Goal: Check status: Check status

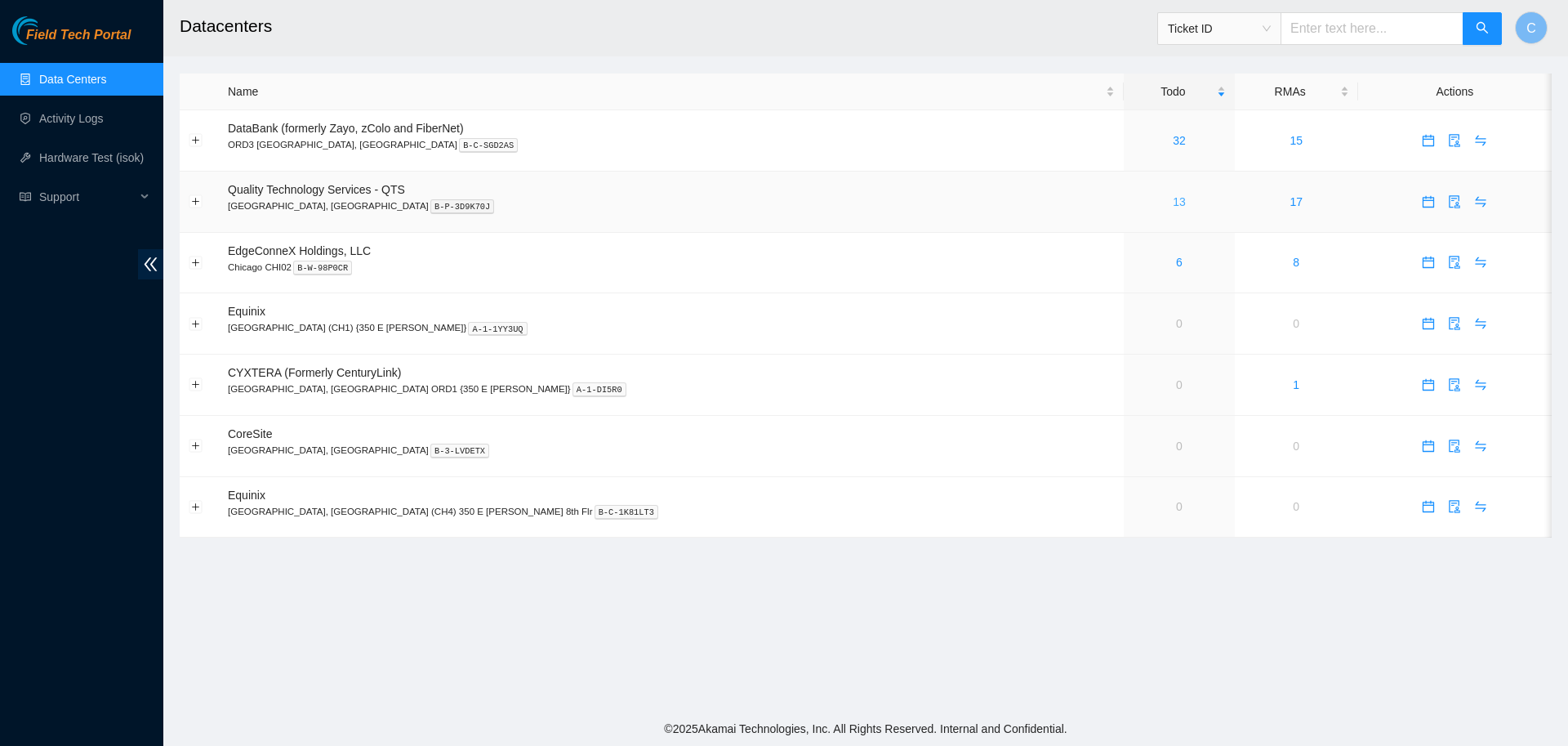
click at [1173, 203] on link "13" at bounding box center [1180, 202] width 13 height 13
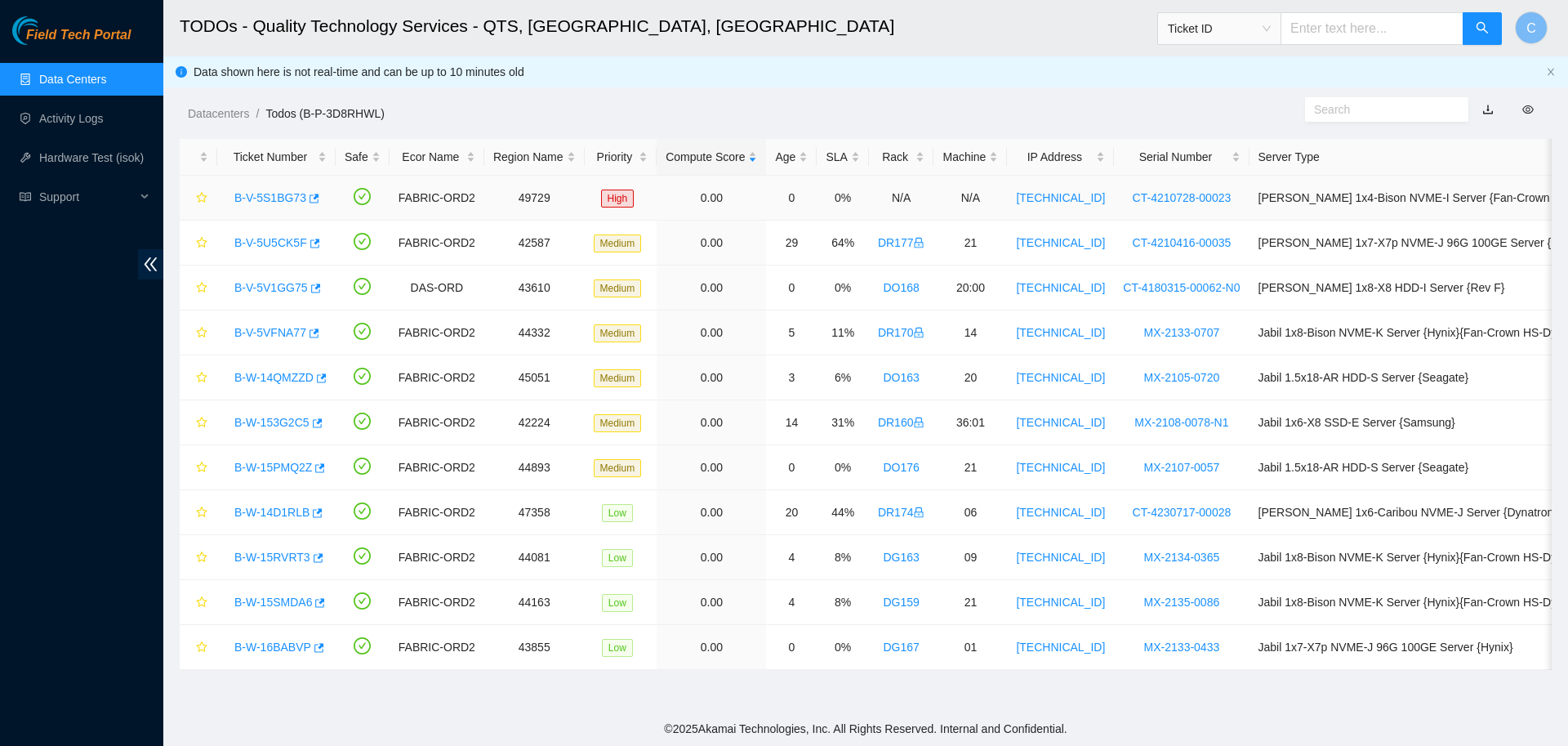
click at [283, 193] on link "B-V-5S1BG73" at bounding box center [270, 198] width 72 height 13
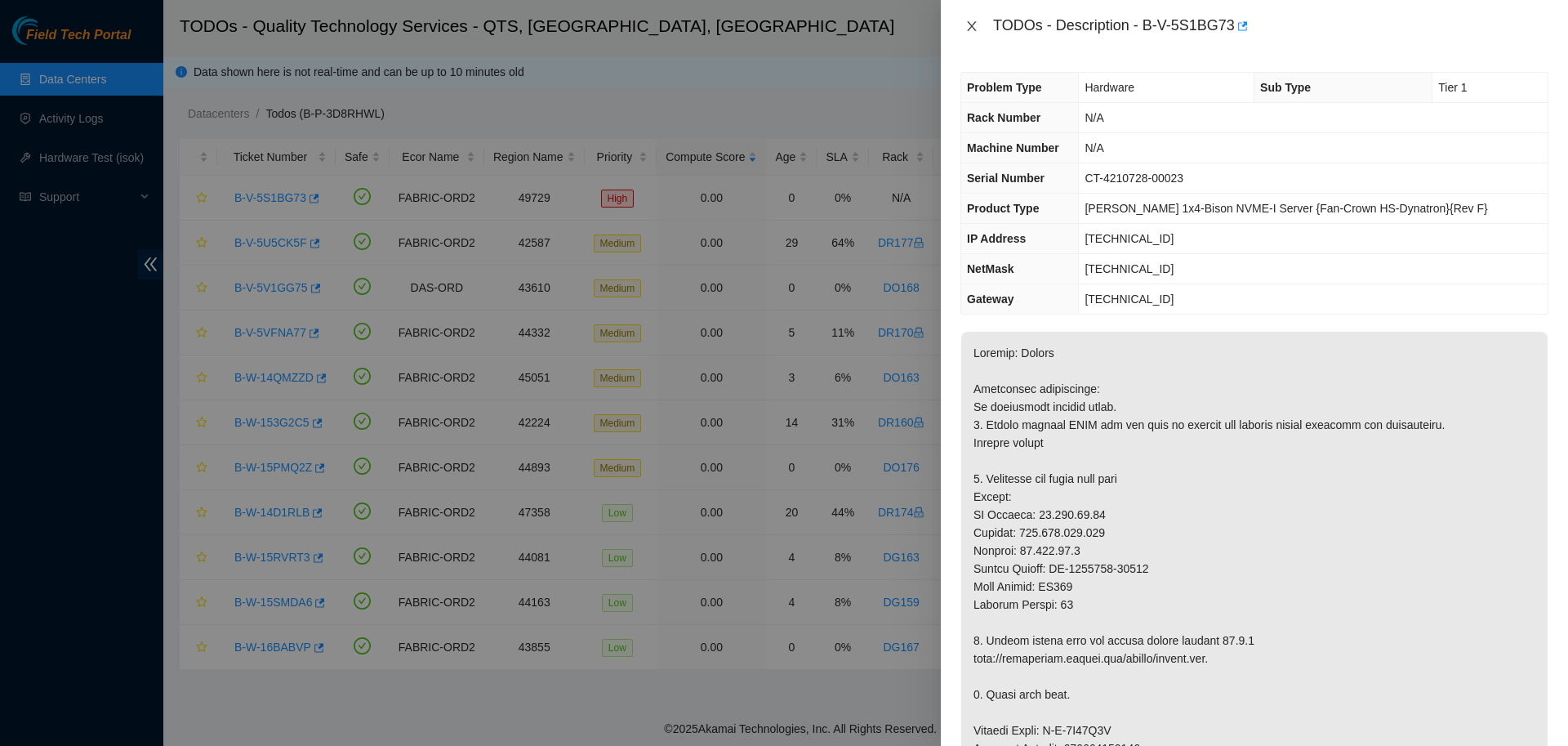
click at [968, 29] on icon "close" at bounding box center [972, 26] width 9 height 10
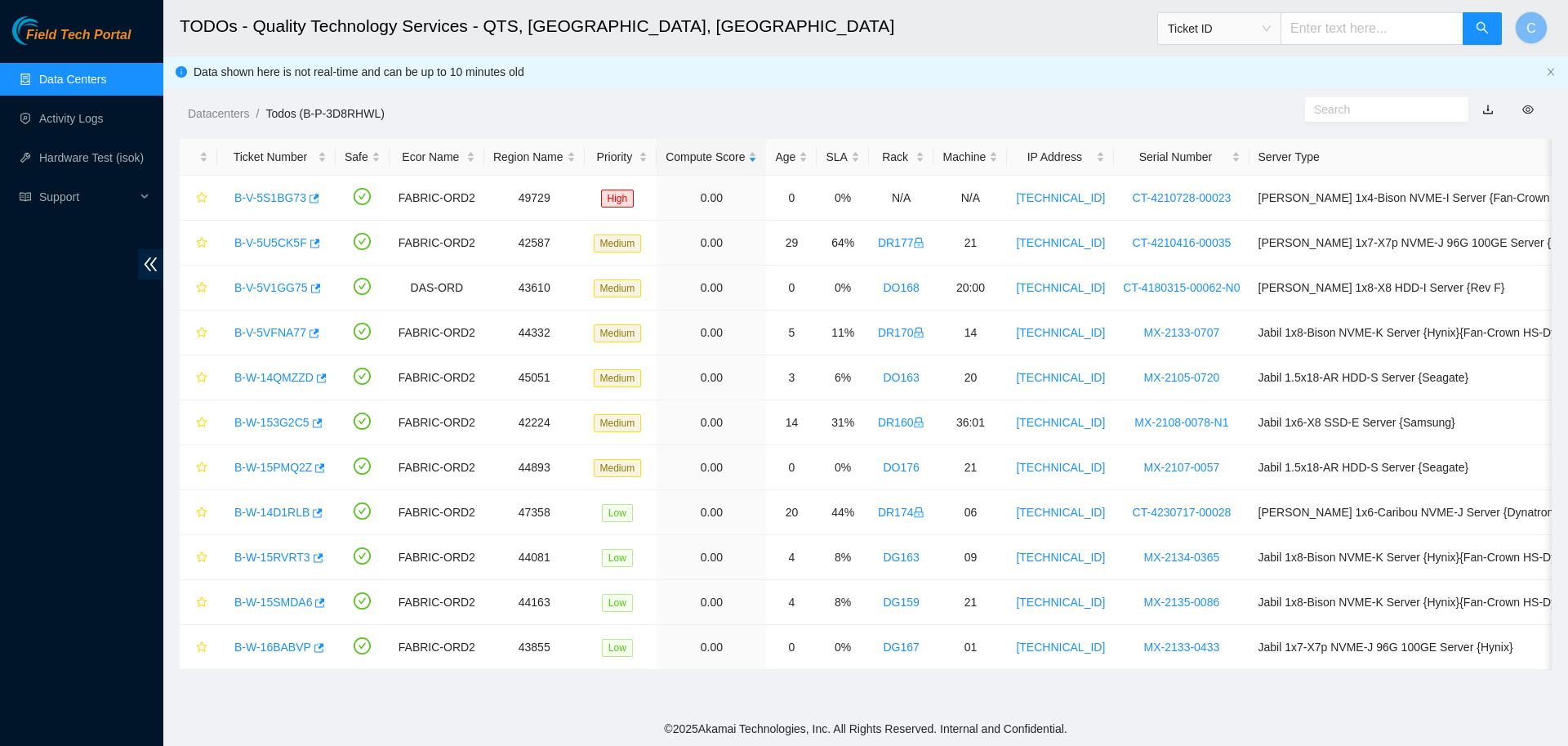
click at [1326, 31] on input "text" at bounding box center [1373, 29] width 183 height 33
type input "B-W-124Gmjq"
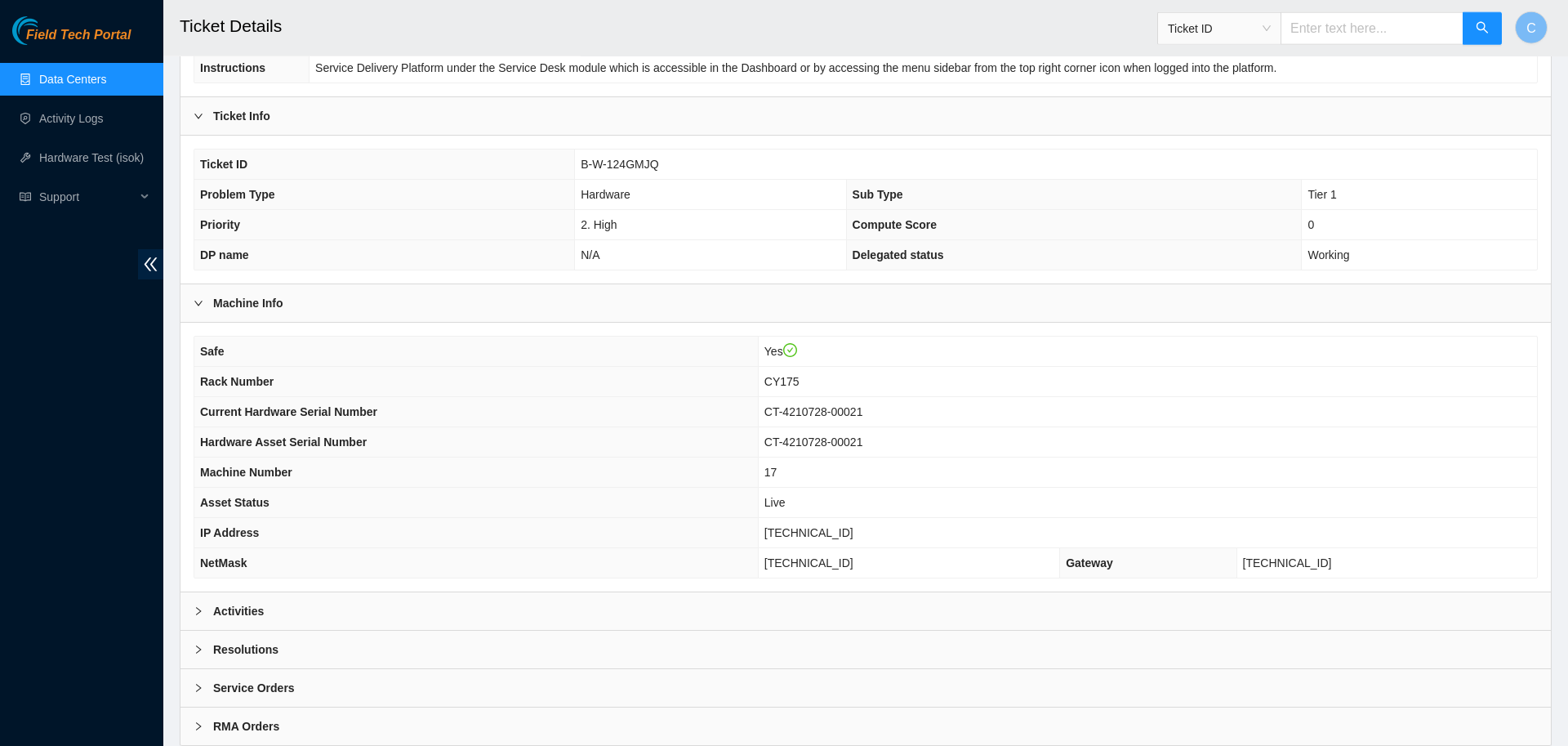
scroll to position [278, 0]
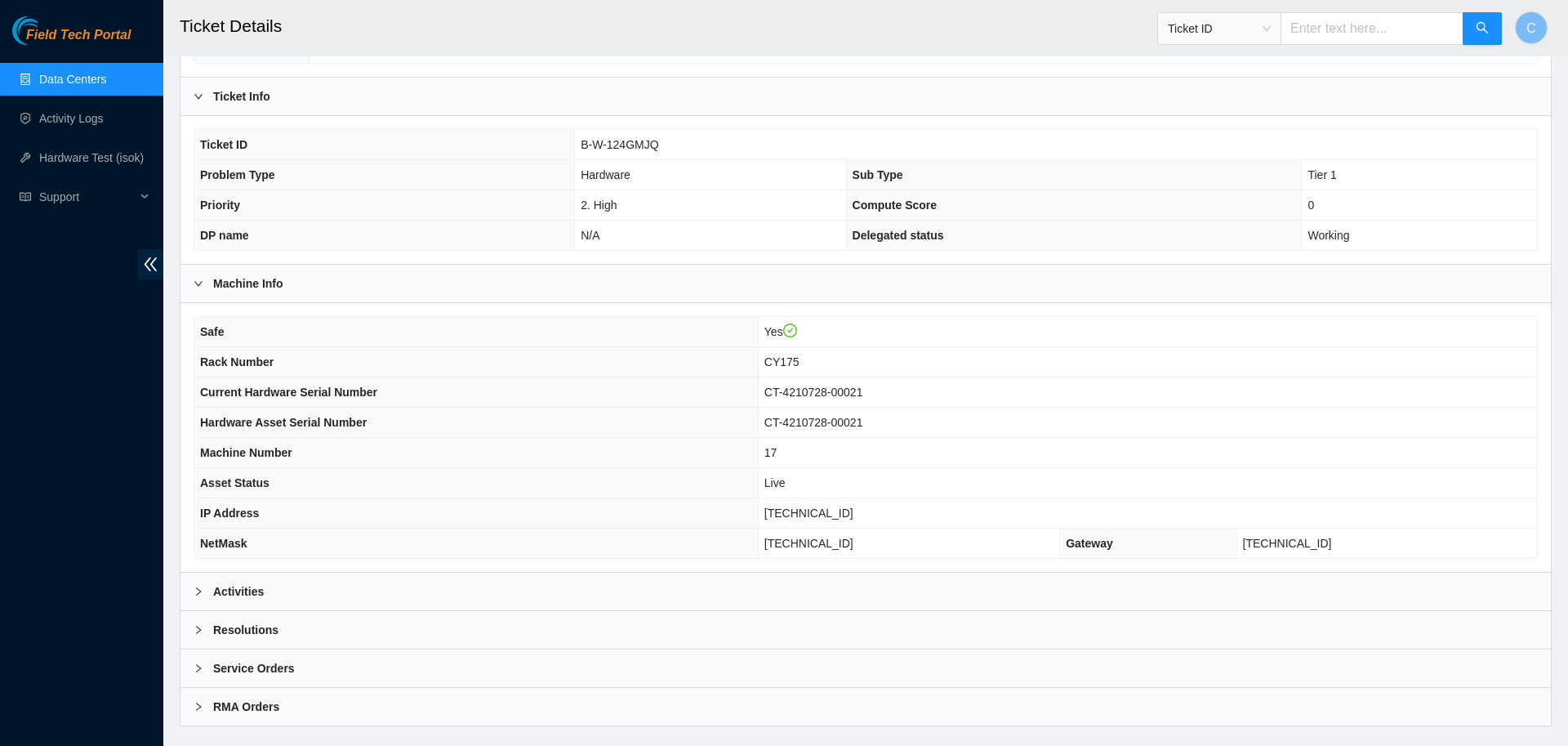
click at [378, 576] on div "Activities" at bounding box center [866, 591] width 1371 height 38
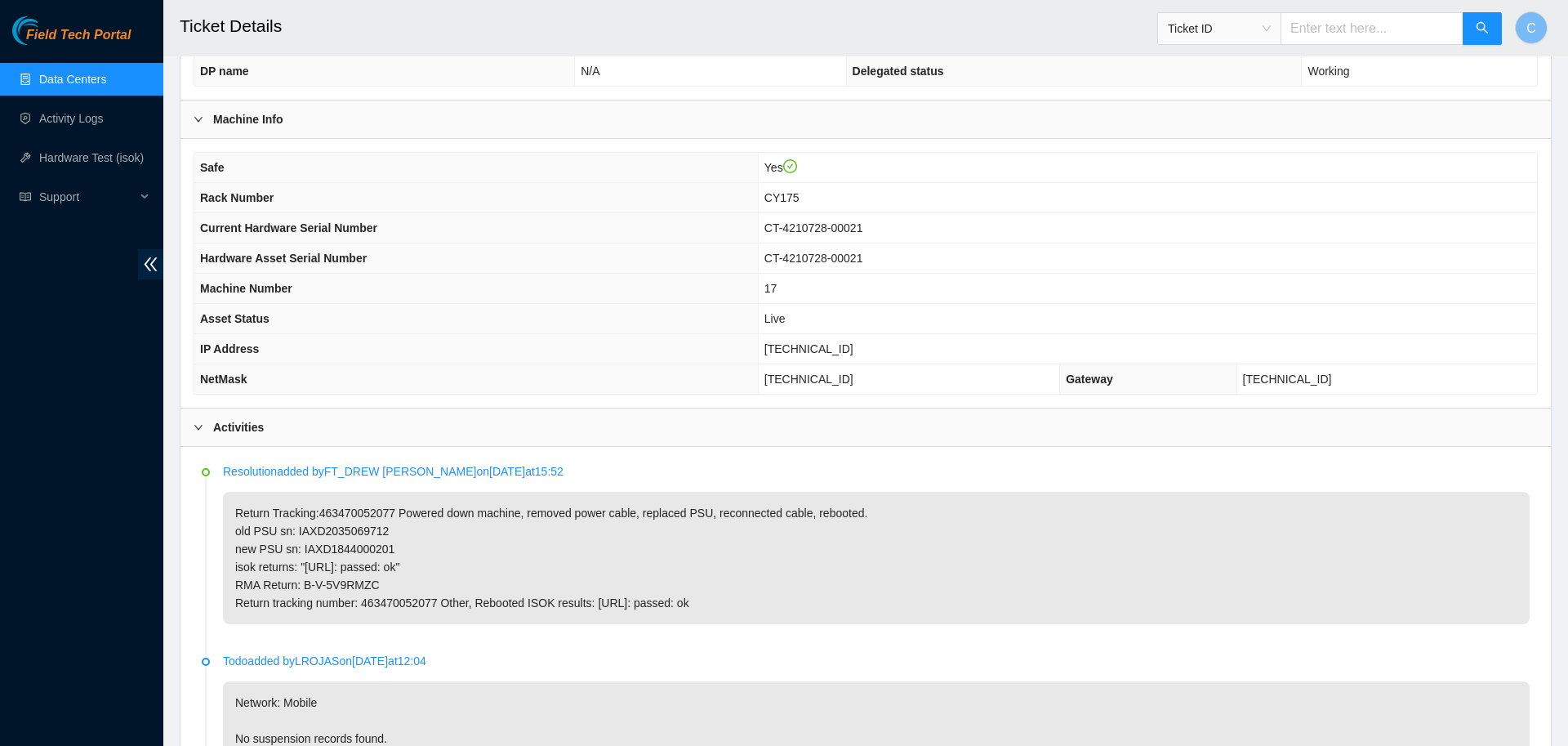
scroll to position [444, 0]
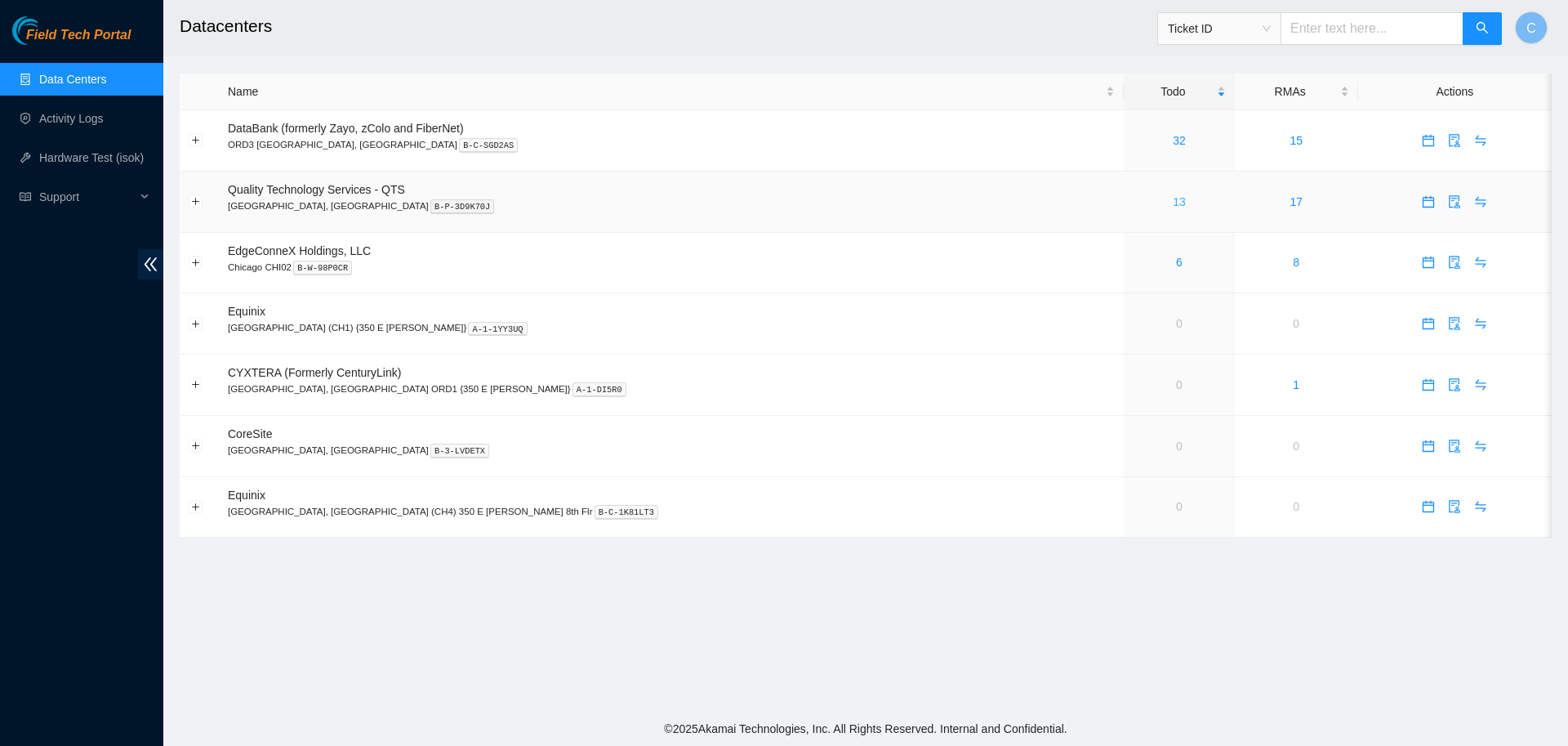
click at [1173, 202] on link "13" at bounding box center [1180, 202] width 13 height 13
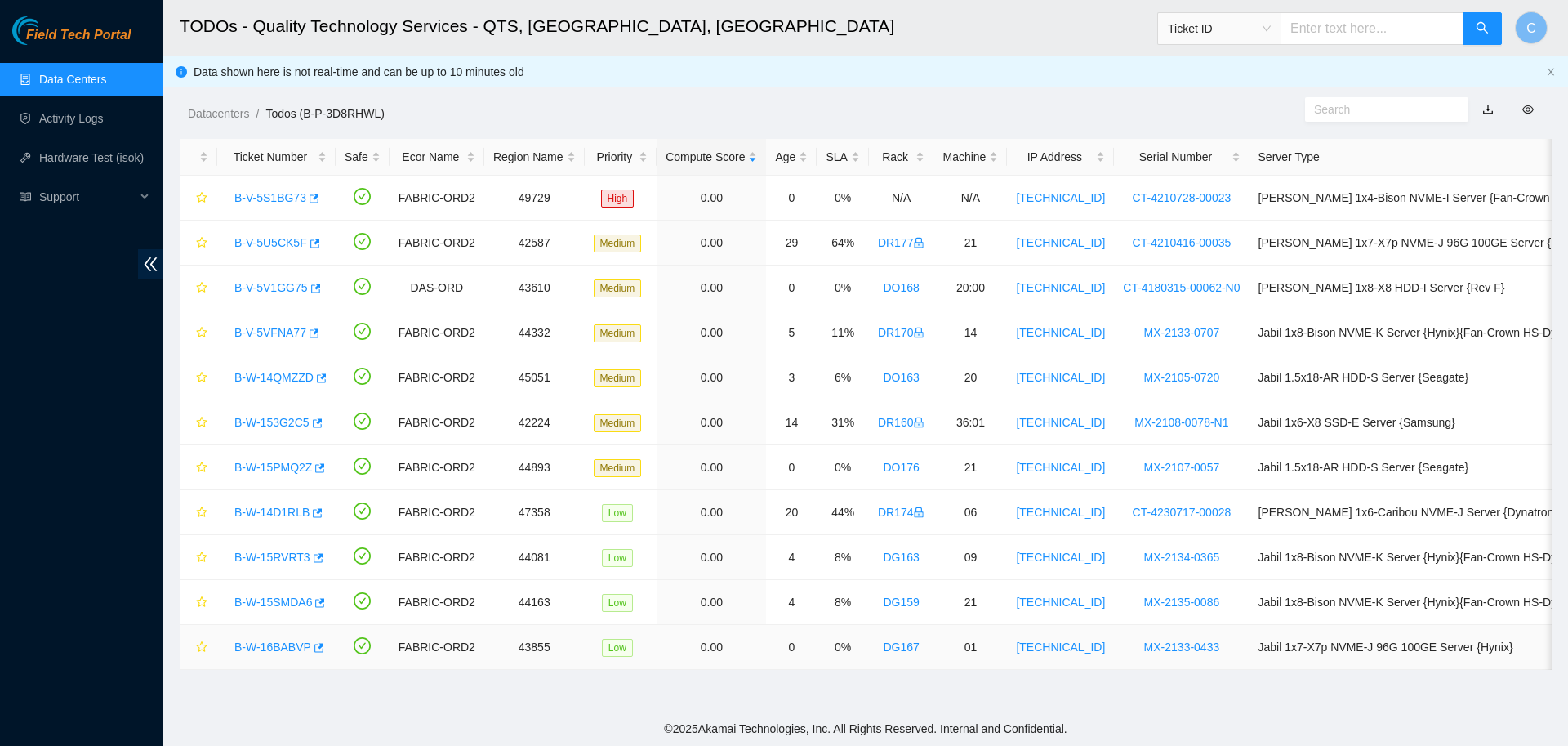
click at [274, 647] on link "B-W-16BABVP" at bounding box center [273, 647] width 77 height 13
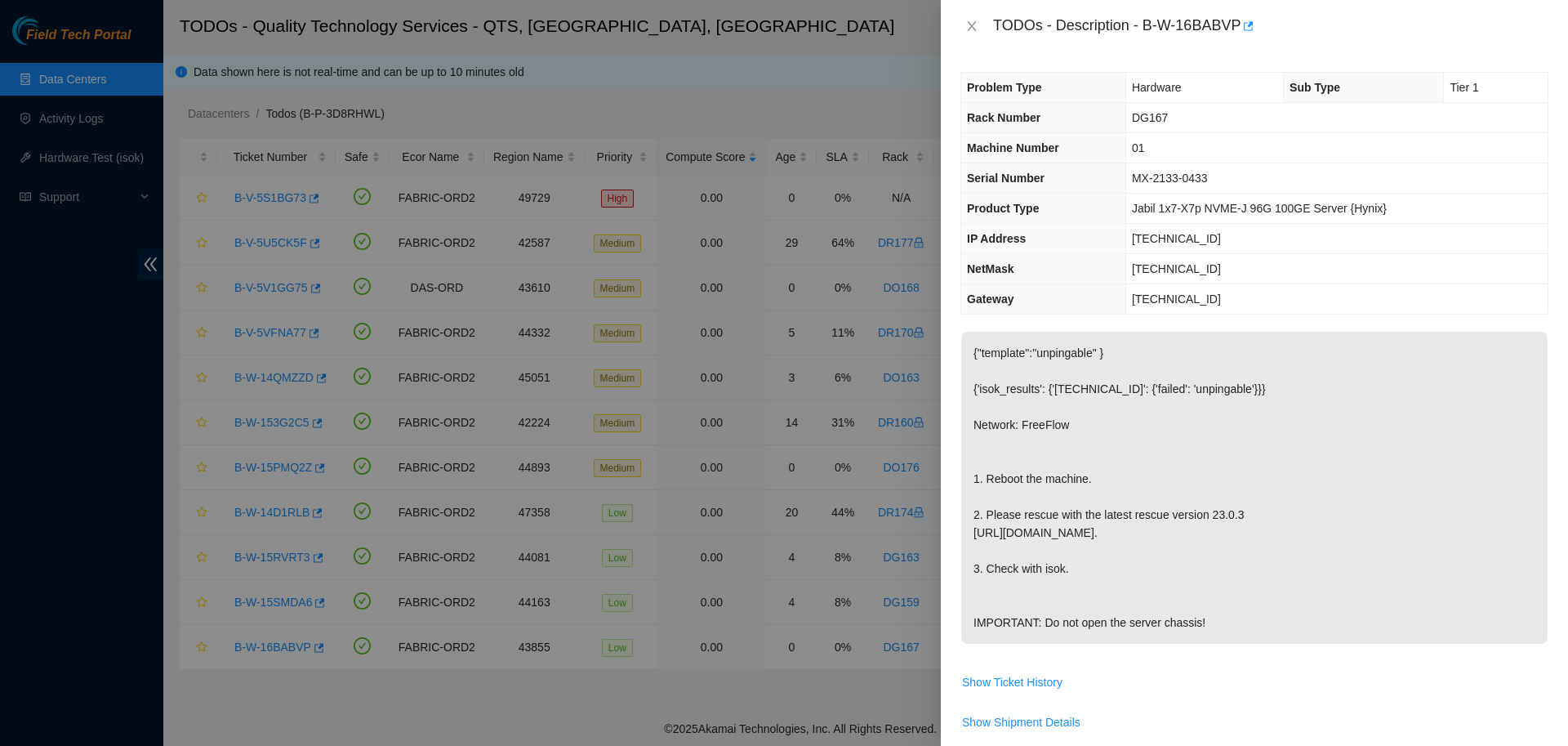
click at [970, 18] on div "TODOs - Description - B-W-16BABVP" at bounding box center [1254, 26] width 588 height 26
click at [966, 24] on icon "close" at bounding box center [972, 26] width 13 height 13
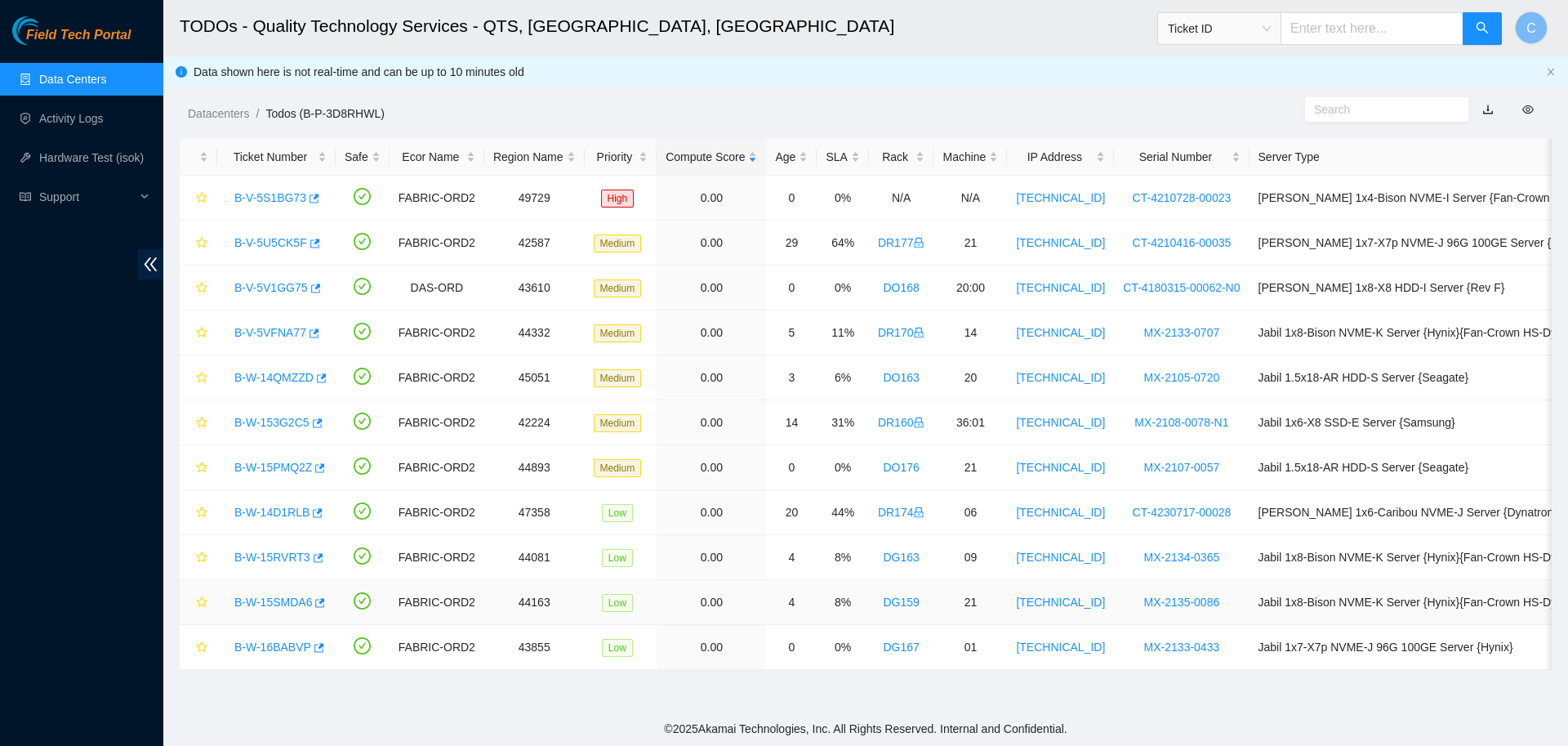
click at [293, 603] on link "B-W-15SMDA6" at bounding box center [273, 603] width 77 height 13
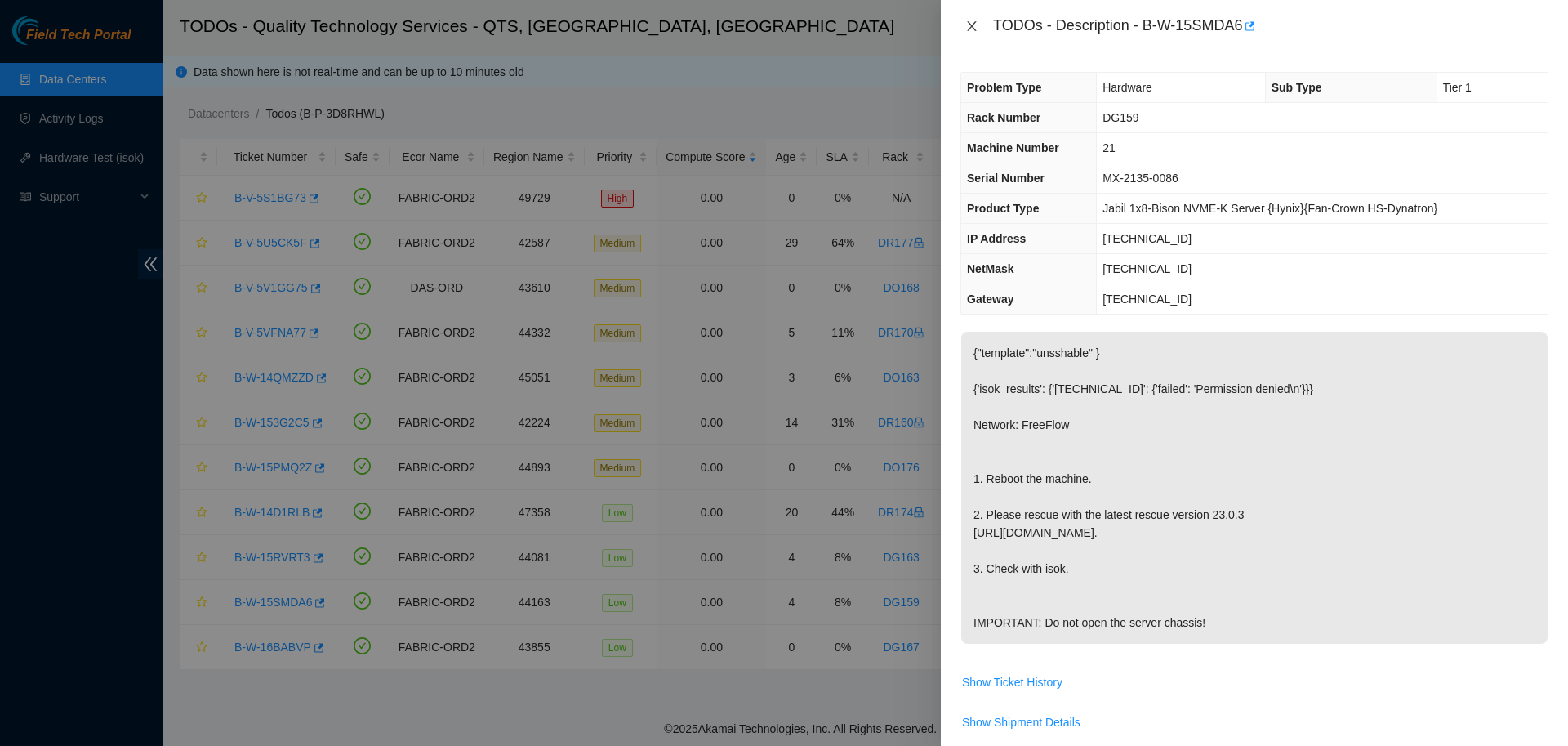
click at [971, 22] on icon "close" at bounding box center [972, 26] width 13 height 13
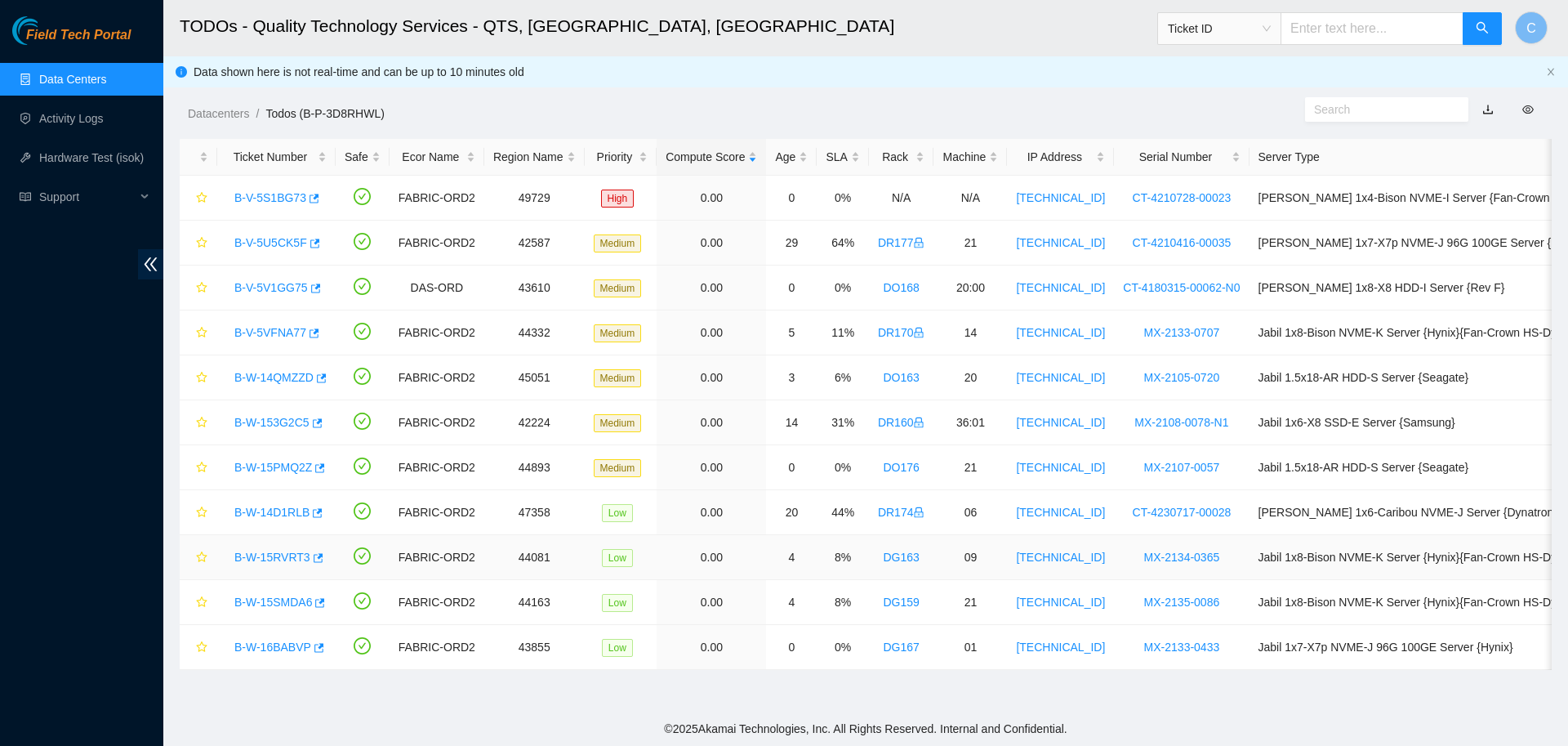
click at [269, 554] on link "B-W-15RVRT3" at bounding box center [272, 557] width 76 height 13
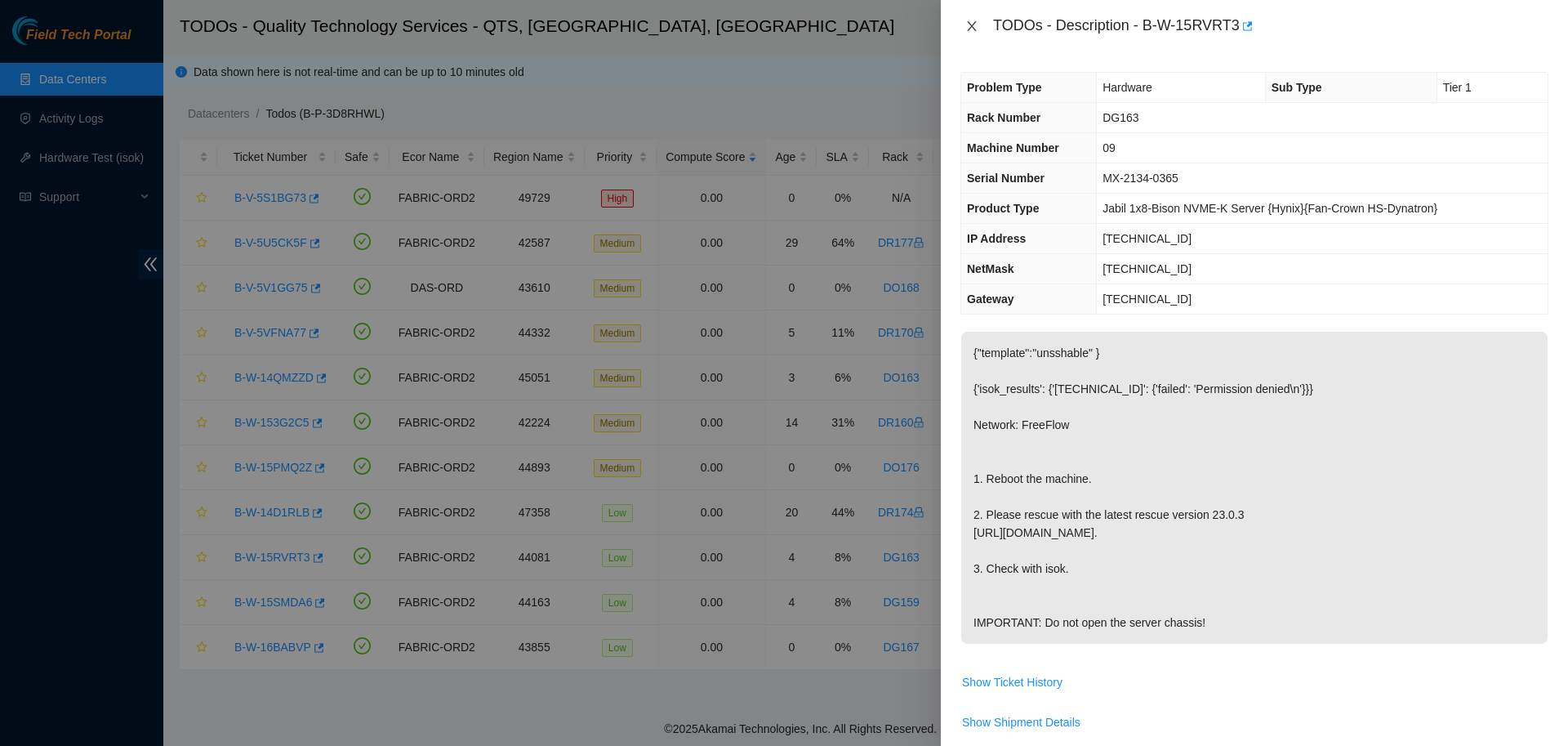
click at [962, 26] on button "Close" at bounding box center [972, 26] width 23 height 15
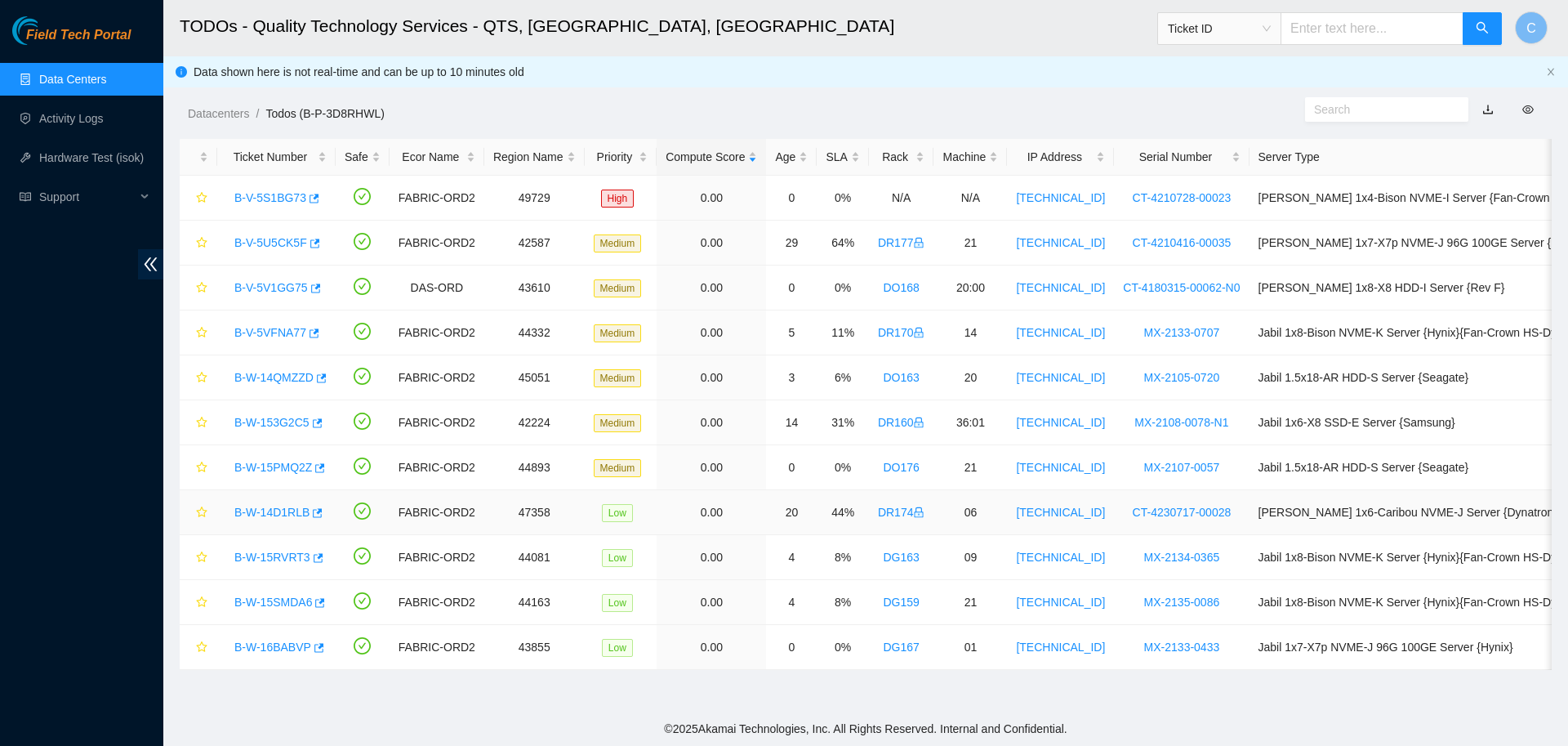
click at [281, 518] on link "B-W-14D1RLB" at bounding box center [272, 513] width 76 height 13
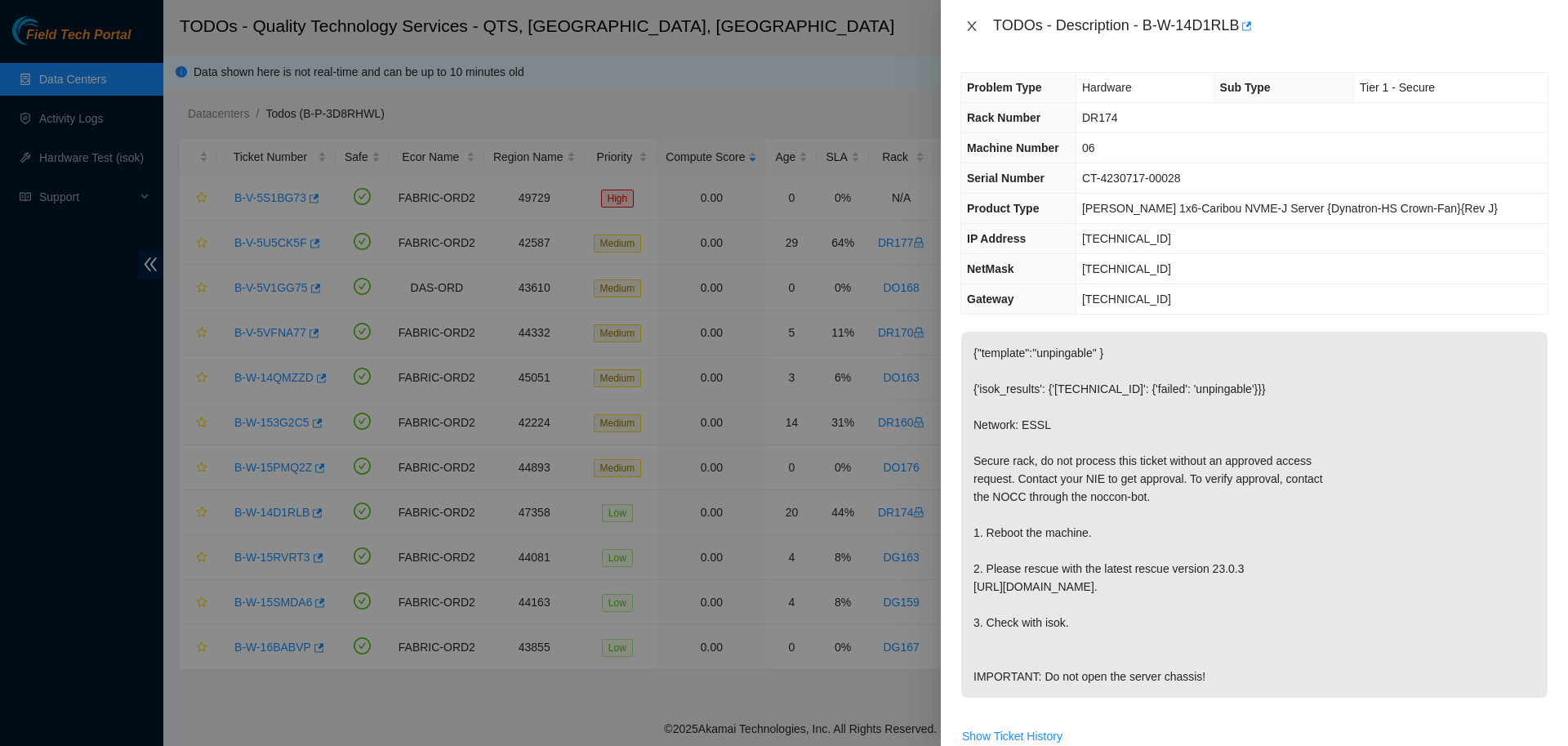
click at [972, 27] on icon "close" at bounding box center [972, 26] width 13 height 13
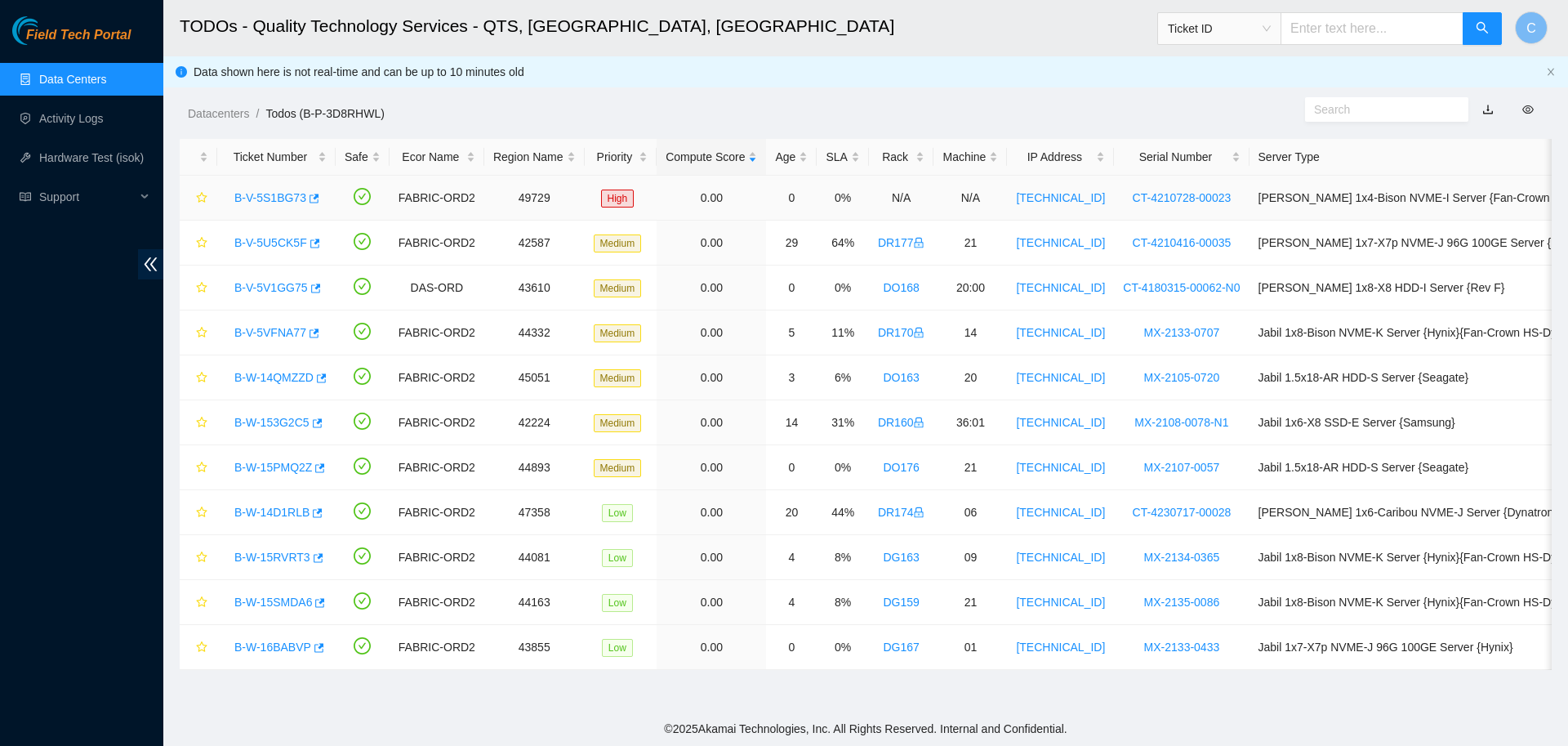
click at [270, 196] on link "B-V-5S1BG73" at bounding box center [270, 198] width 72 height 13
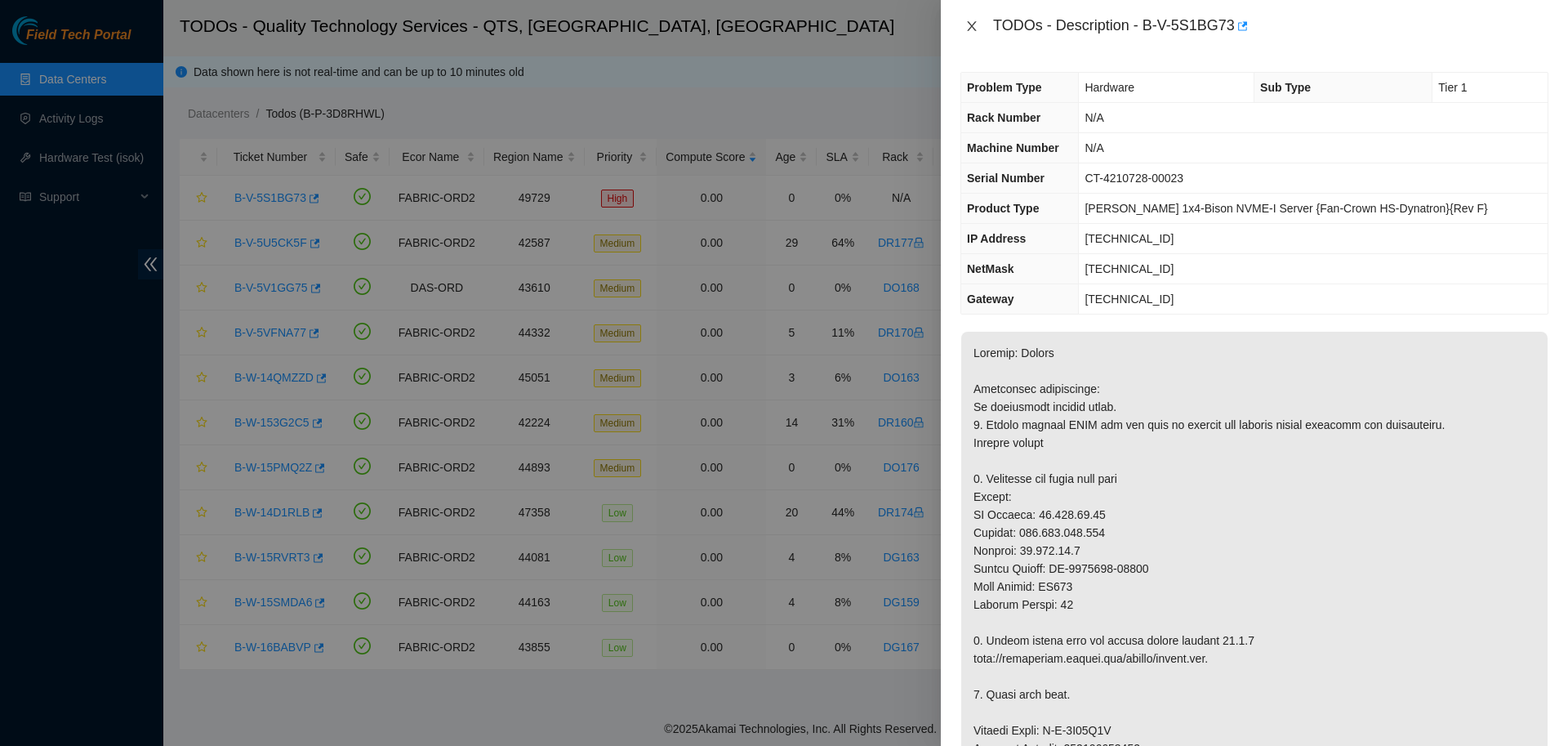
click at [976, 23] on icon "close" at bounding box center [972, 26] width 13 height 13
